Goal: Information Seeking & Learning: Learn about a topic

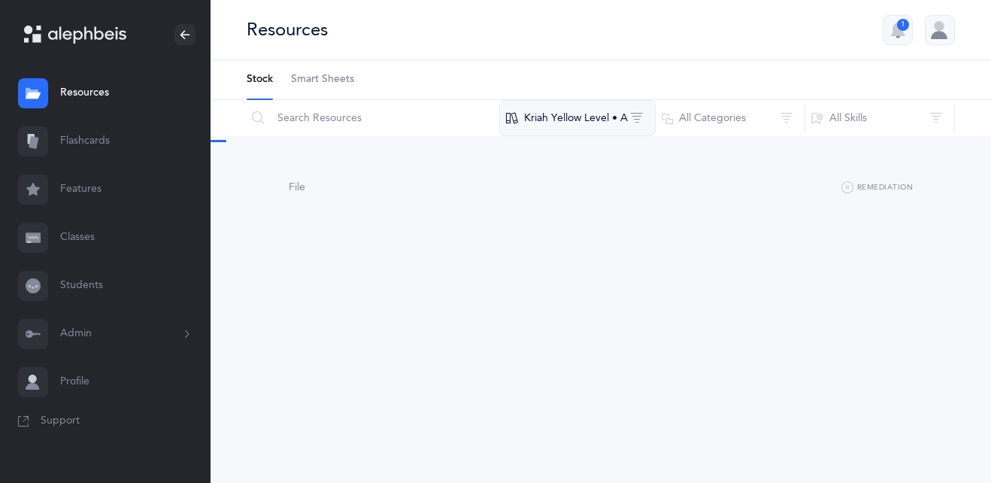
click at [585, 114] on button "Kriah Yellow Level • A" at bounding box center [577, 118] width 156 height 36
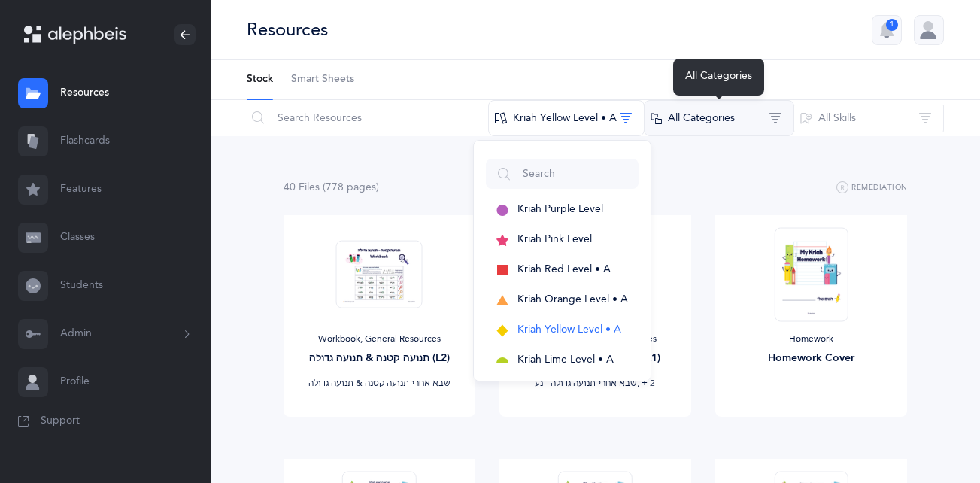
click at [697, 114] on button "All Categories" at bounding box center [719, 118] width 150 height 36
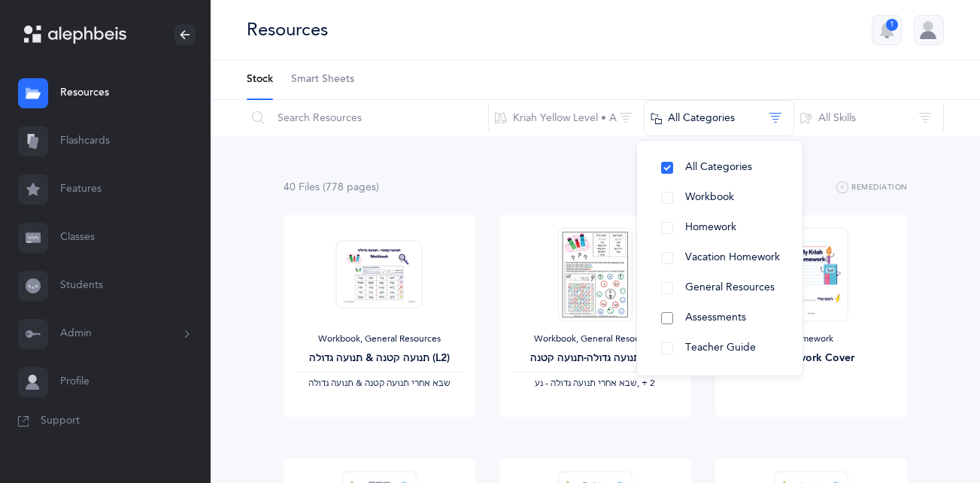
click at [665, 322] on button "Assessments" at bounding box center [719, 318] width 141 height 30
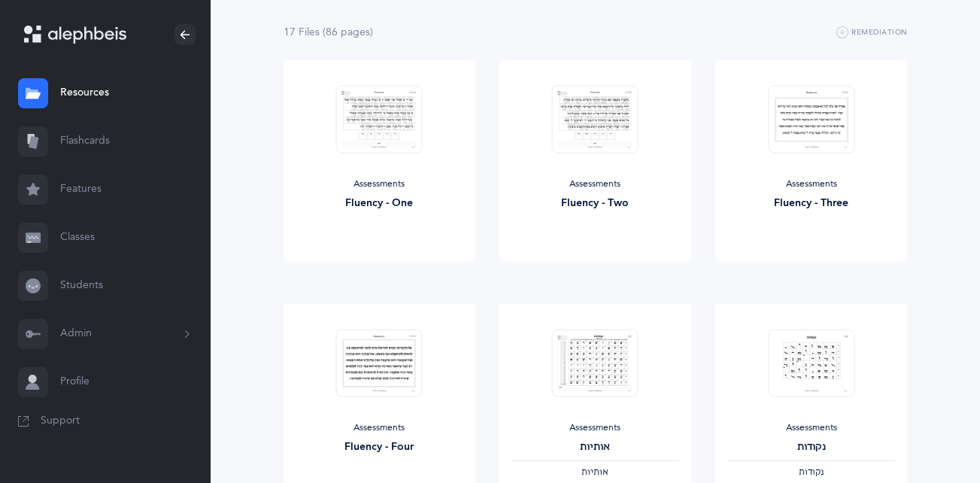
scroll to position [134, 0]
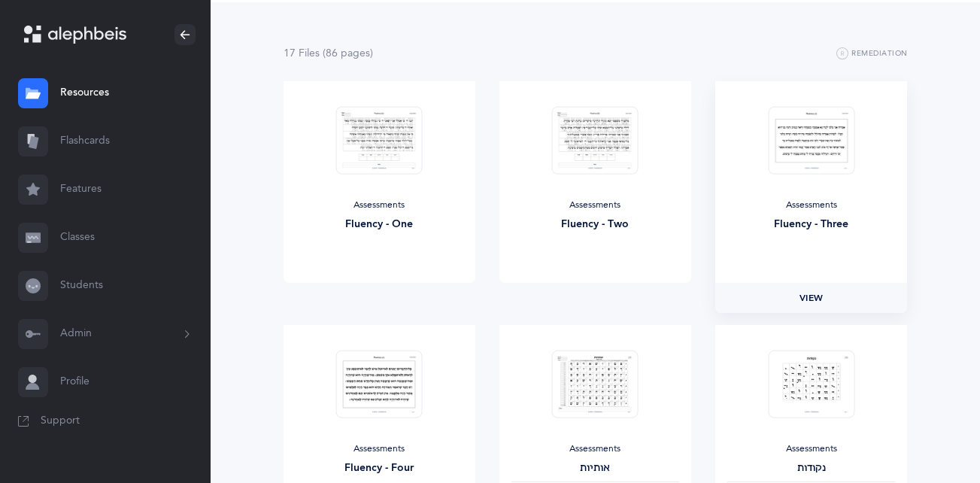
click at [819, 301] on span "View" at bounding box center [811, 298] width 24 height 14
